Goal: Find specific page/section

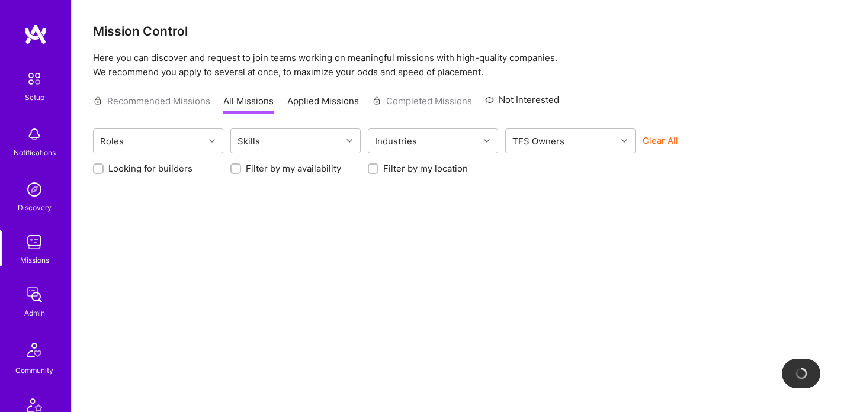
click at [36, 296] on img at bounding box center [35, 295] width 24 height 24
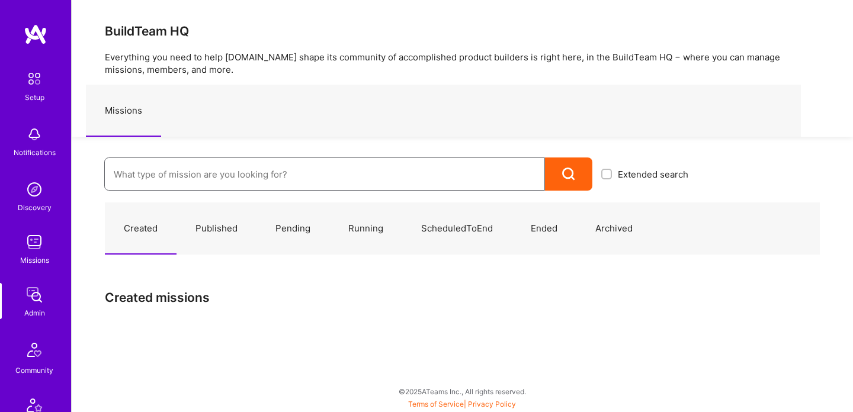
click at [245, 166] on input at bounding box center [325, 174] width 422 height 30
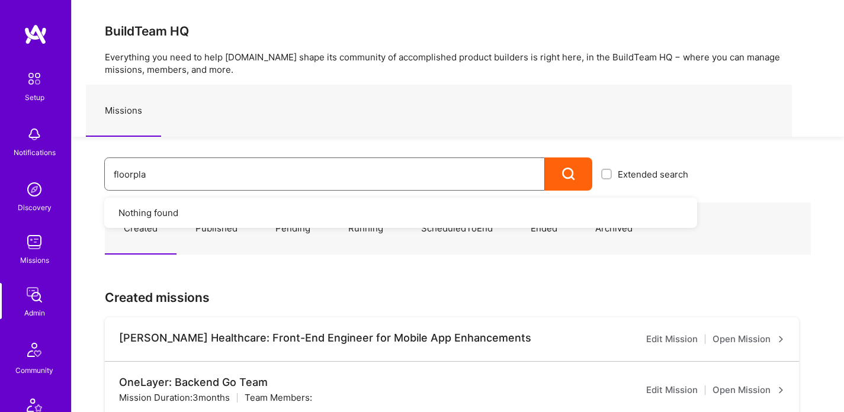
type input "floorplan"
